Goal: Task Accomplishment & Management: Manage account settings

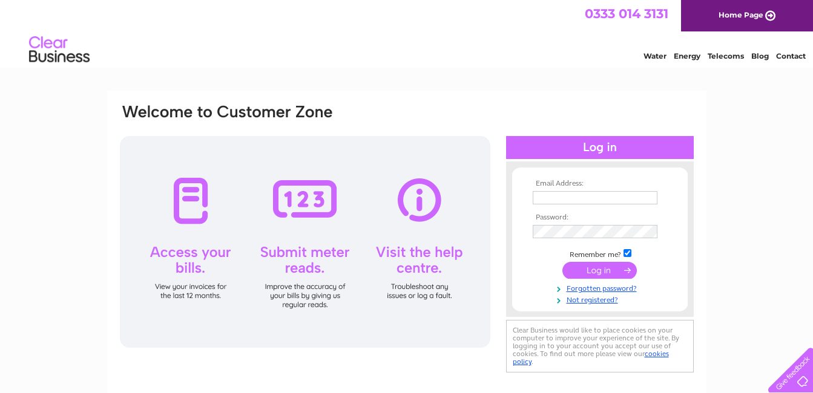
type input "[EMAIL_ADDRESS][DOMAIN_NAME]"
click at [295, 257] on div at bounding box center [305, 242] width 370 height 212
click at [307, 203] on div at bounding box center [305, 242] width 370 height 212
click at [589, 267] on input "submit" at bounding box center [599, 270] width 74 height 17
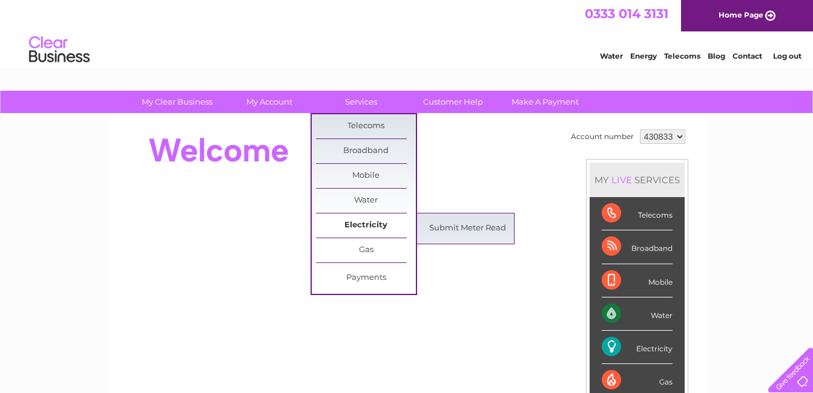
click at [361, 225] on link "Electricity" at bounding box center [366, 226] width 100 height 24
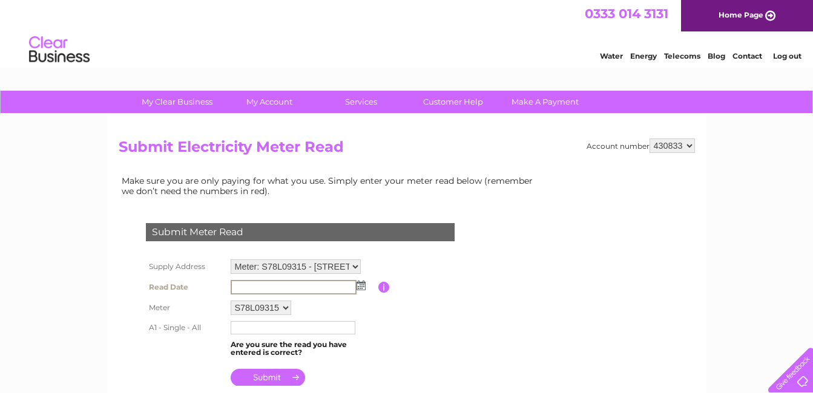
click at [295, 287] on input "text" at bounding box center [294, 287] width 126 height 15
click at [362, 285] on img at bounding box center [360, 286] width 9 height 10
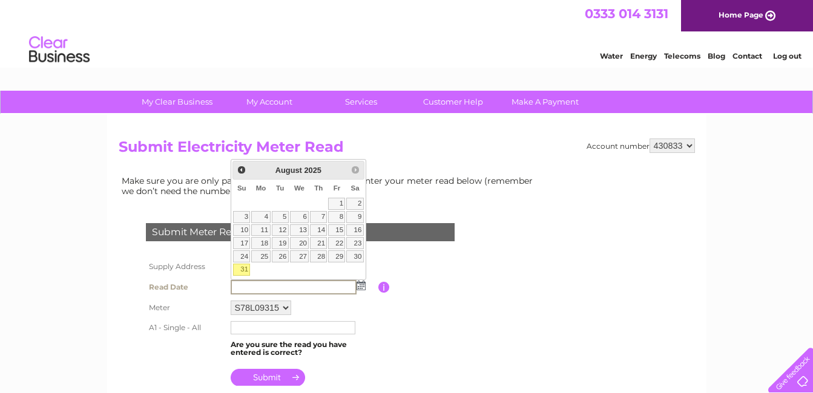
click at [241, 270] on link "31" at bounding box center [241, 270] width 17 height 12
type input "2025/08/31"
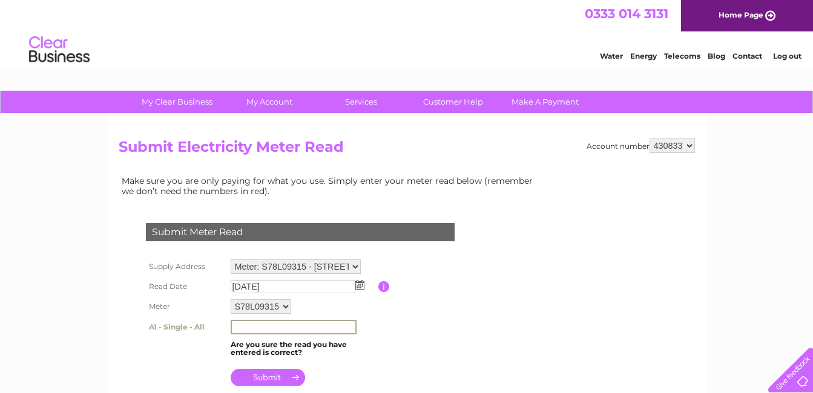
click at [244, 326] on input "text" at bounding box center [294, 327] width 126 height 15
type input "92593"
click at [283, 378] on input "submit" at bounding box center [268, 377] width 74 height 17
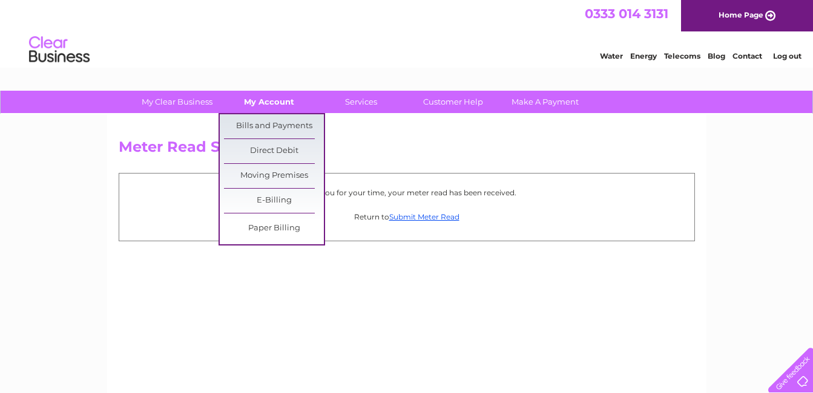
click at [273, 105] on link "My Account" at bounding box center [269, 102] width 100 height 22
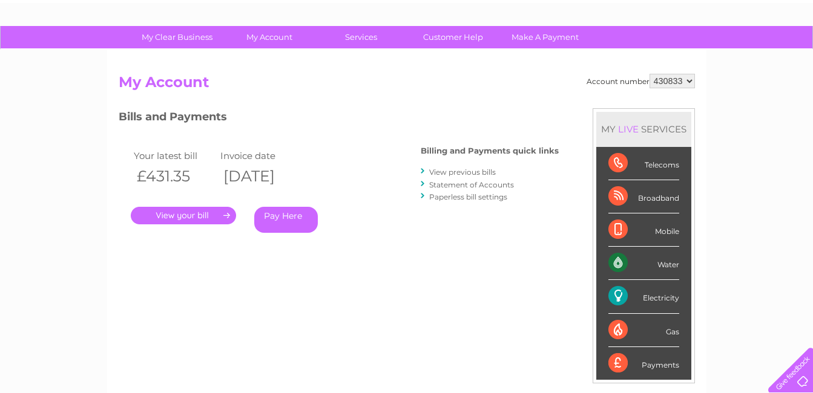
scroll to position [24, 0]
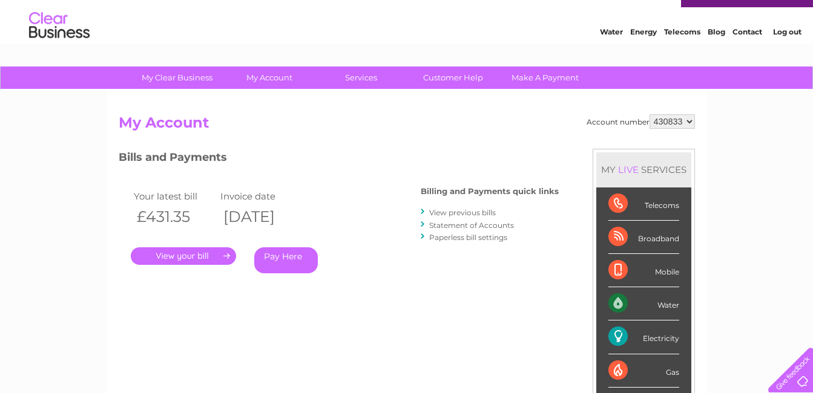
click at [185, 256] on link "." at bounding box center [183, 256] width 105 height 18
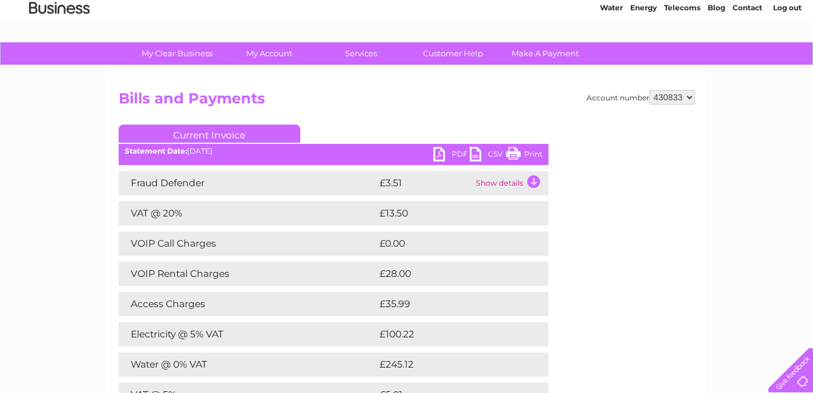
scroll to position [129, 0]
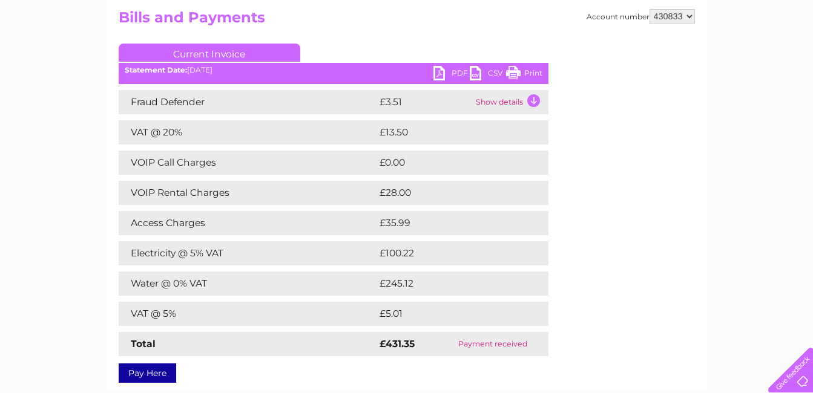
click at [531, 102] on td "Show details" at bounding box center [511, 102] width 76 height 24
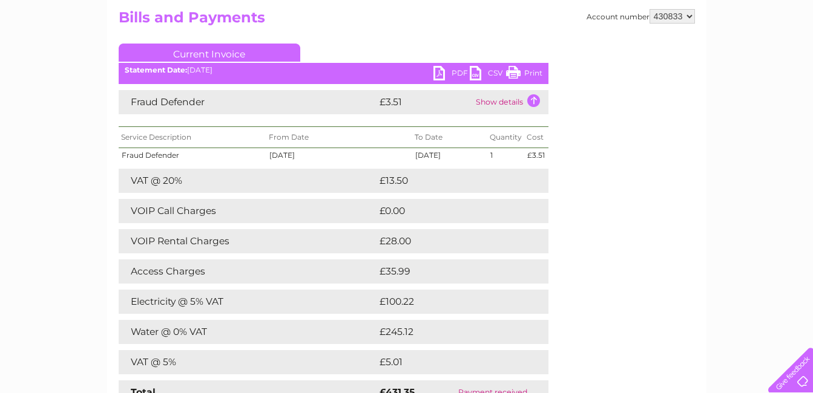
click at [520, 244] on td "£28.00" at bounding box center [450, 241] width 148 height 24
click at [565, 161] on div "Account number 430833 Bills and Payments Current Invoice PDF CSV Print" at bounding box center [407, 218] width 576 height 418
click at [513, 72] on link "Print" at bounding box center [524, 75] width 36 height 18
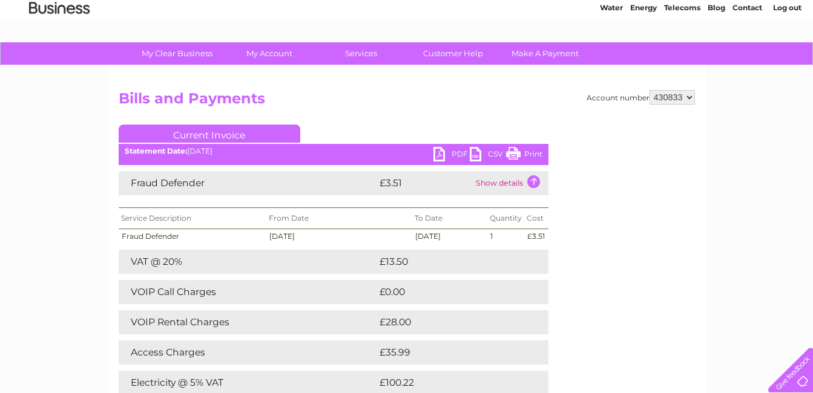
scroll to position [0, 0]
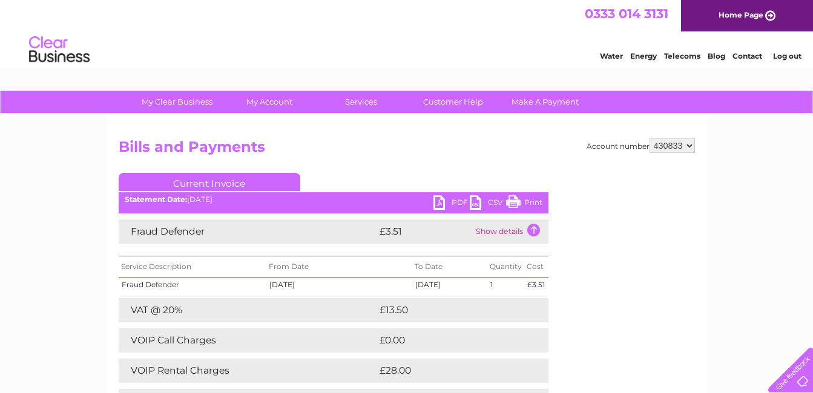
click at [785, 53] on link "Log out" at bounding box center [787, 55] width 28 height 9
